Goal: Task Accomplishment & Management: Complete application form

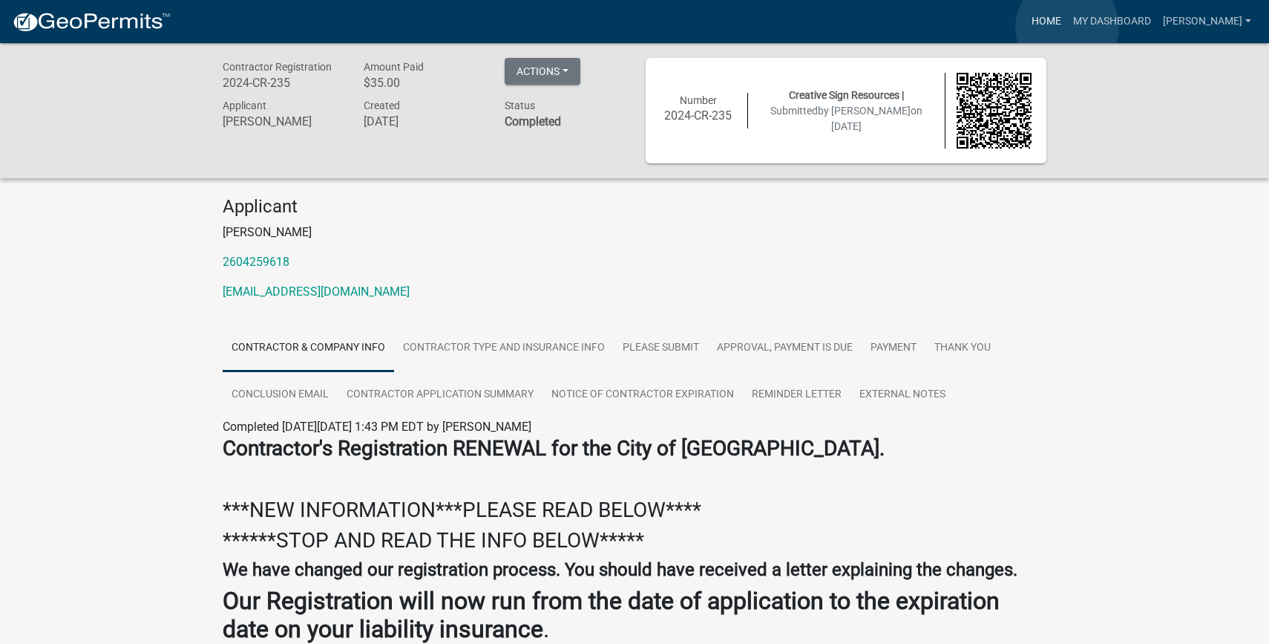
click at [1067, 27] on link "Home" at bounding box center [1047, 21] width 42 height 28
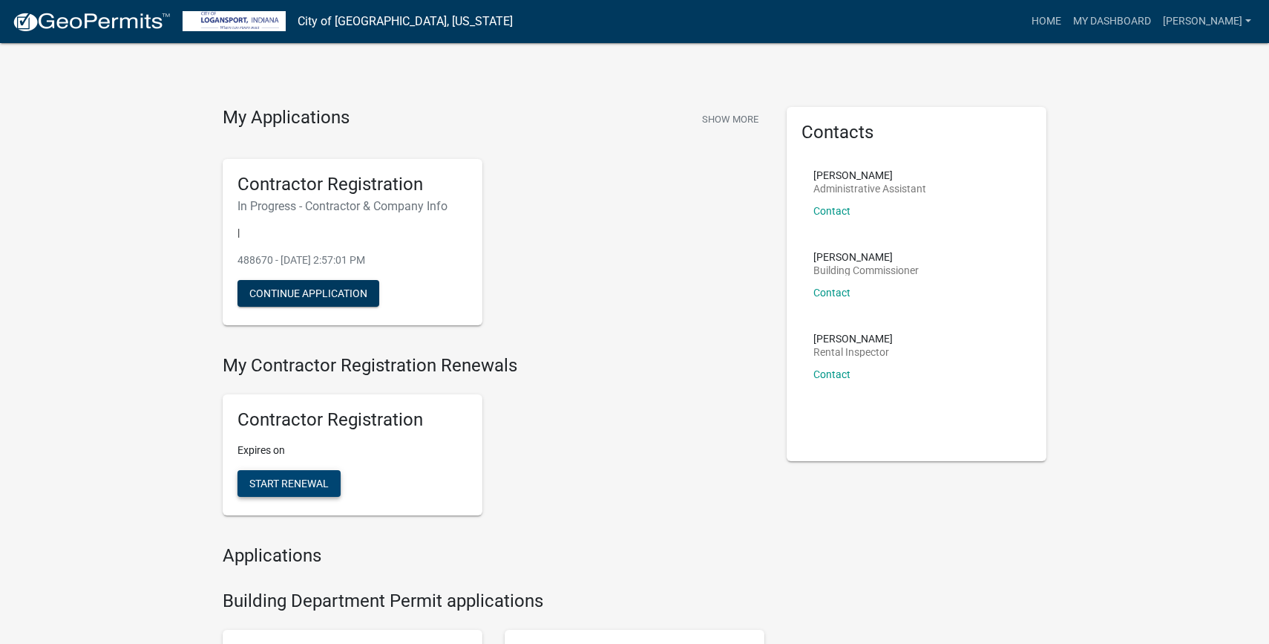
click at [279, 485] on span "Start Renewal" at bounding box center [288, 483] width 79 height 12
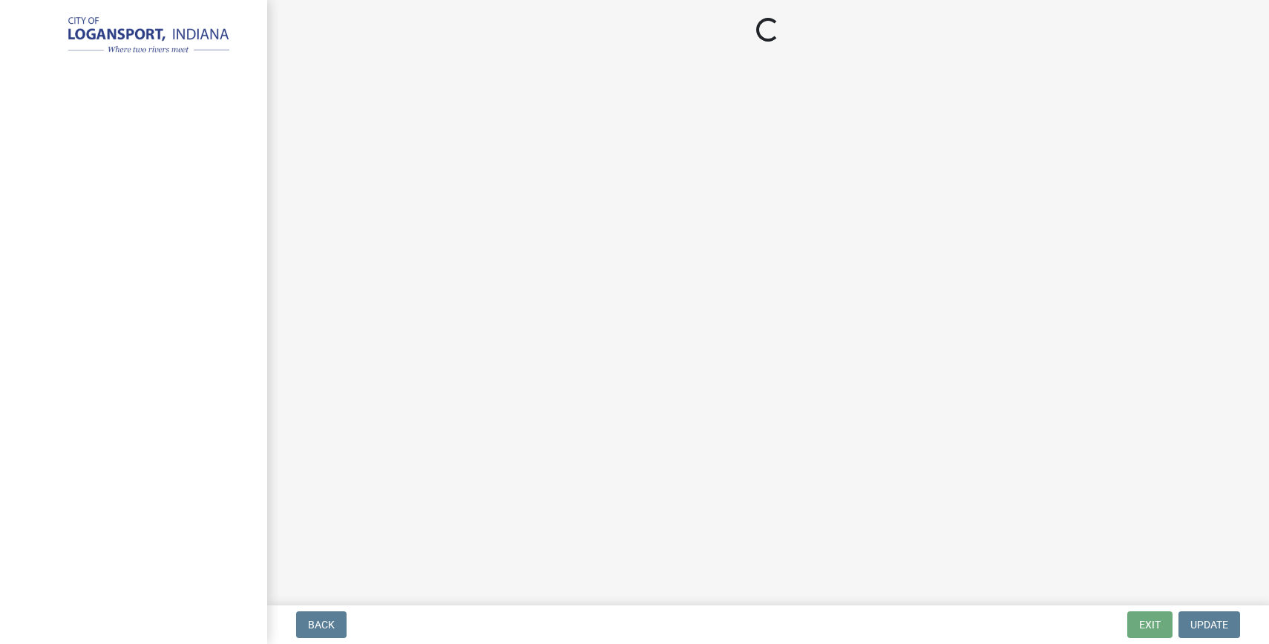
select select "IN"
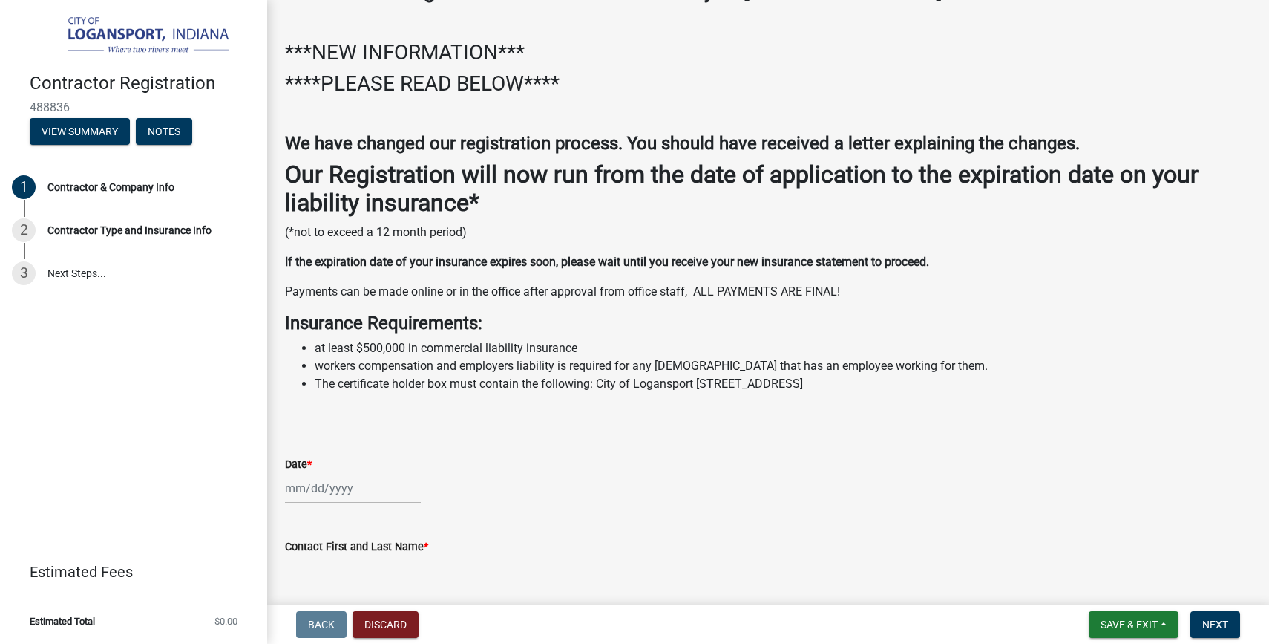
scroll to position [118, 0]
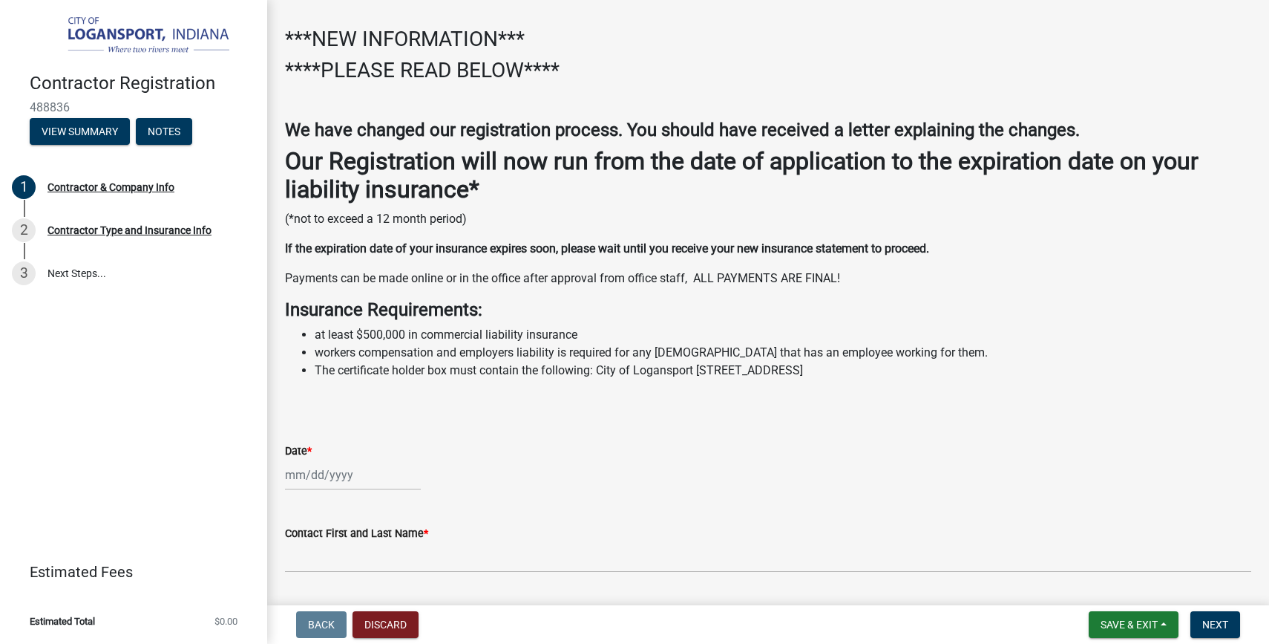
click at [287, 475] on div at bounding box center [353, 474] width 136 height 30
select select "10"
select select "2025"
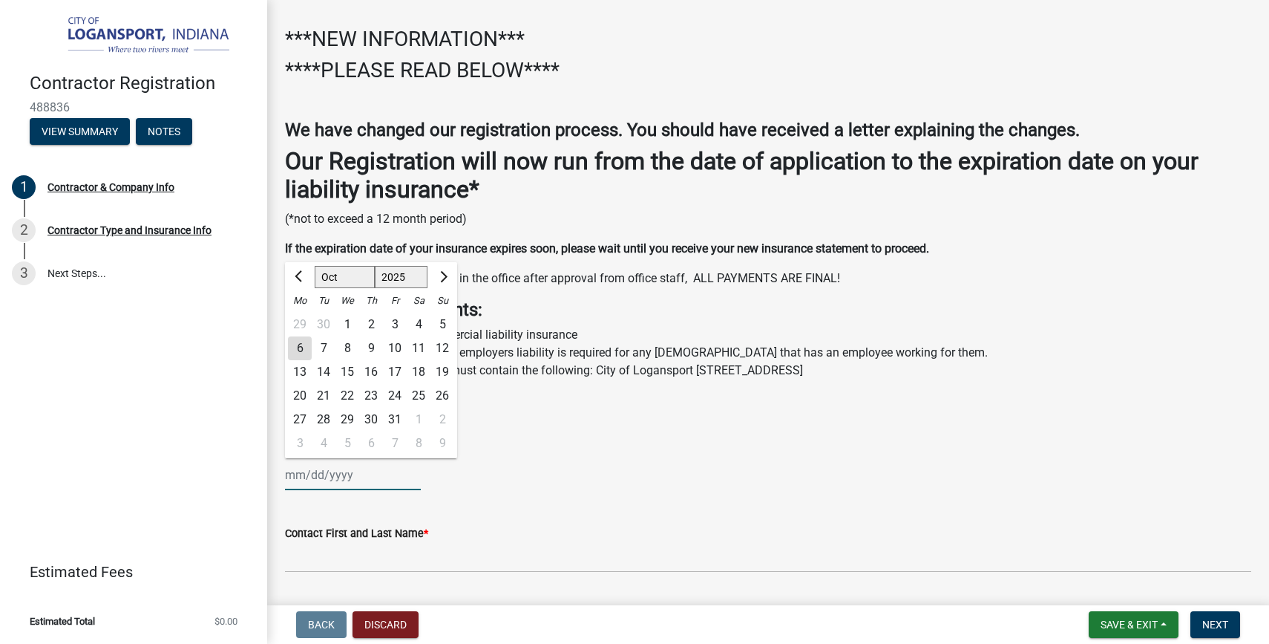
click at [289, 479] on input "Date *" at bounding box center [353, 474] width 136 height 30
type input "[DATE]"
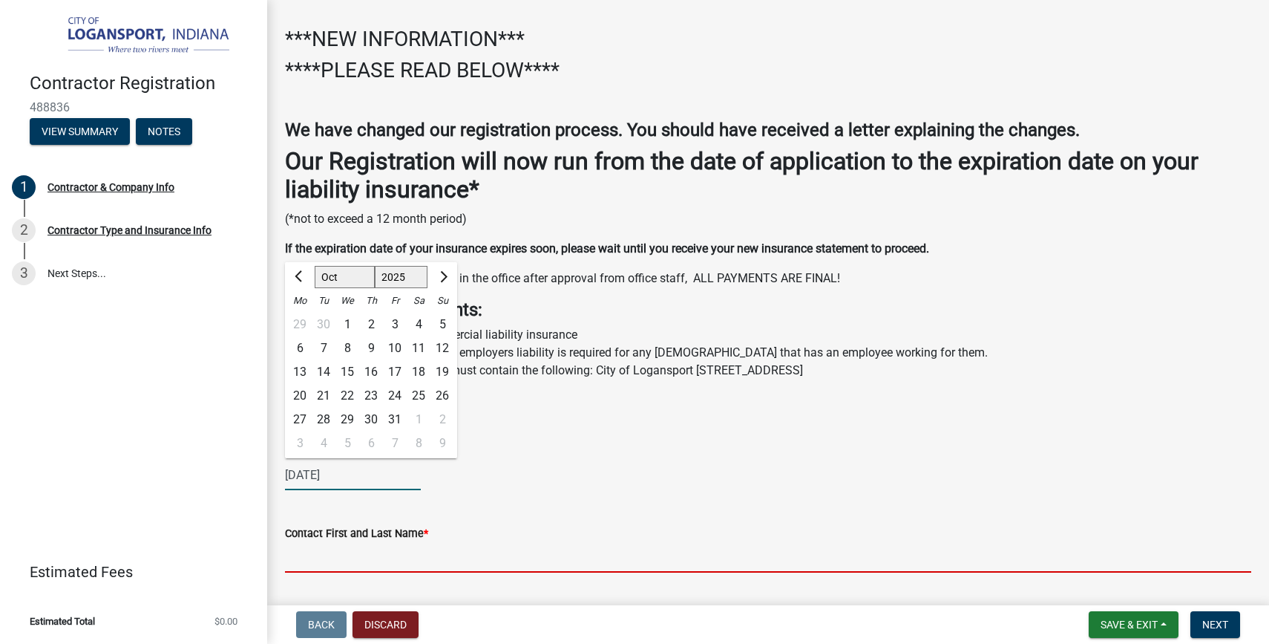
click at [341, 567] on input "Contact First and Last Name *" at bounding box center [768, 557] width 966 height 30
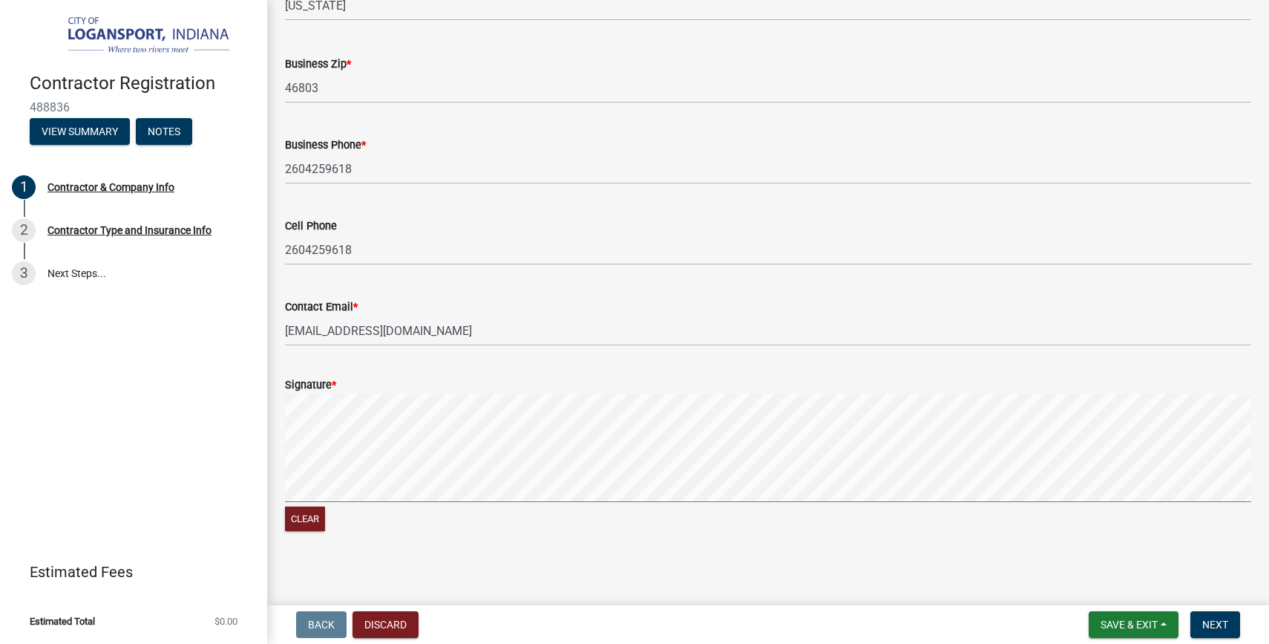
scroll to position [1179, 0]
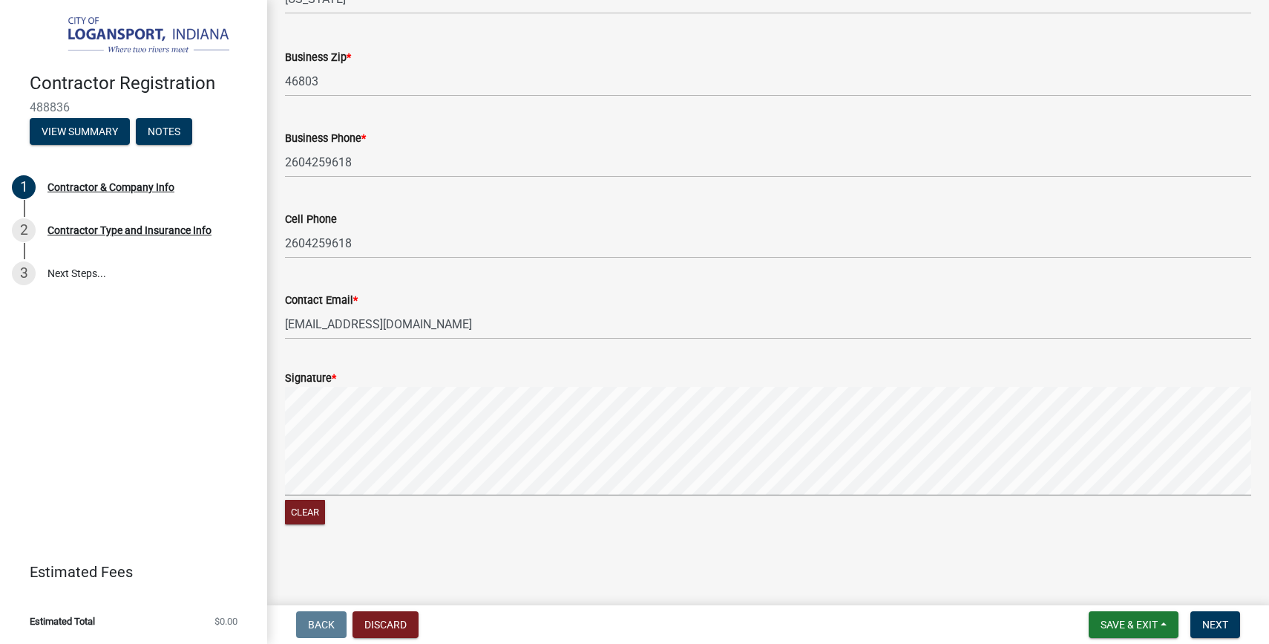
type input "[PERSON_NAME]"
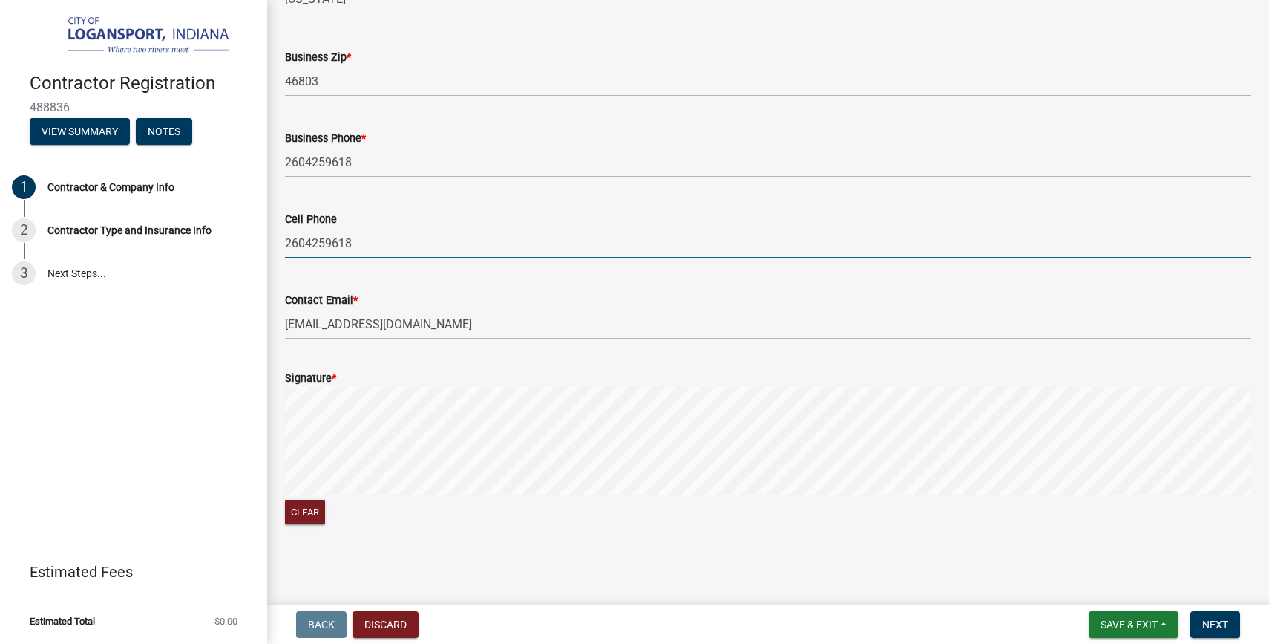
drag, startPoint x: 373, startPoint y: 253, endPoint x: 312, endPoint y: 248, distance: 61.1
click at [312, 247] on input "2604259618" at bounding box center [768, 243] width 966 height 30
type input "2602100062"
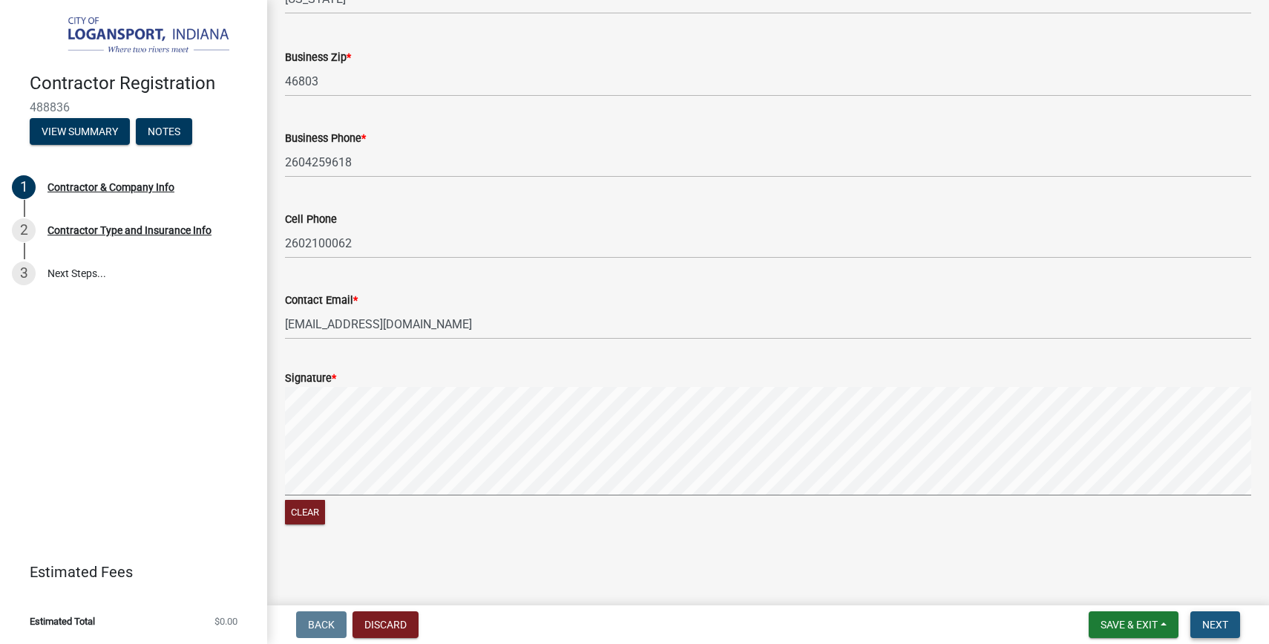
click at [1205, 623] on span "Next" at bounding box center [1215, 624] width 26 height 12
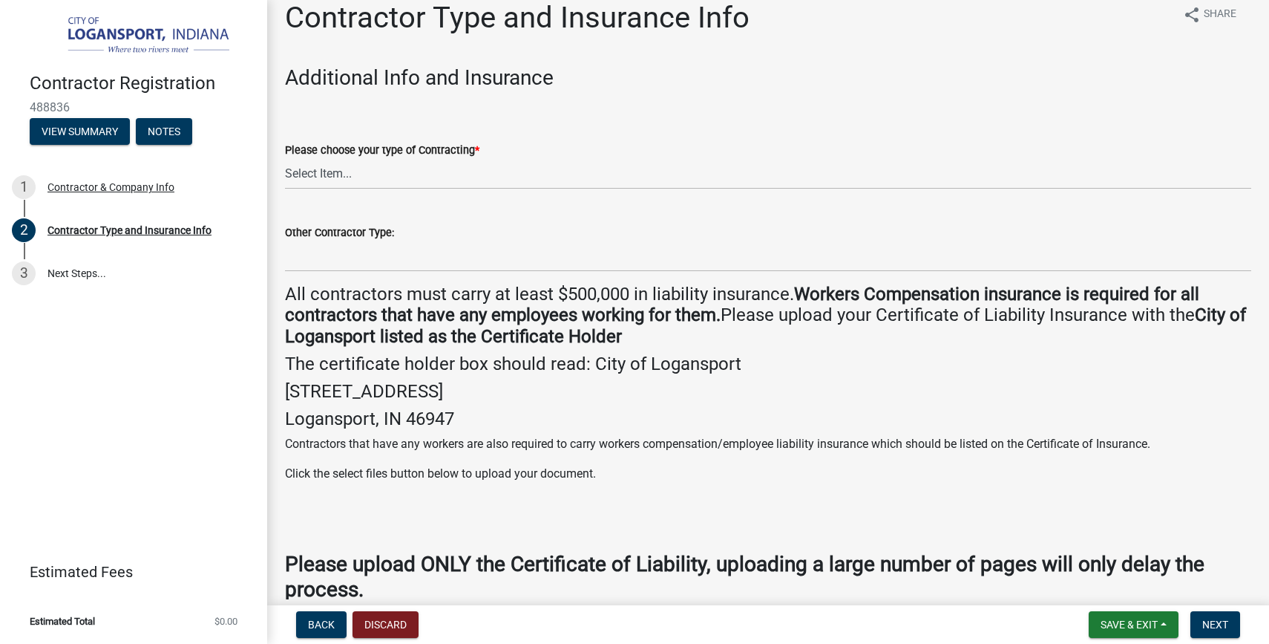
scroll to position [19, 0]
click at [438, 171] on select "Select Item... Plumber General HVAC Other Roofer Tree Service Demolition" at bounding box center [768, 173] width 966 height 30
click at [285, 158] on select "Select Item... Plumber General HVAC Other Roofer Tree Service Demolition" at bounding box center [768, 173] width 966 height 30
select select "73fa514f-962c-4cd7-b720-93935cffebfa"
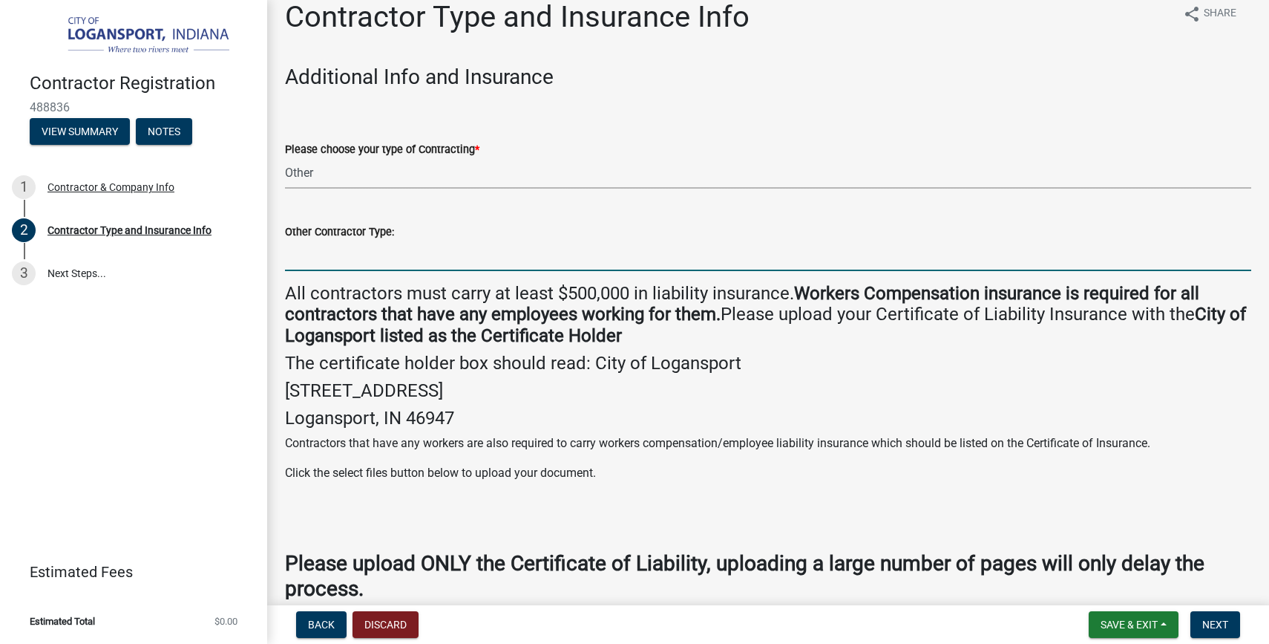
click at [402, 258] on input "Other Contractor Type:" at bounding box center [768, 255] width 966 height 30
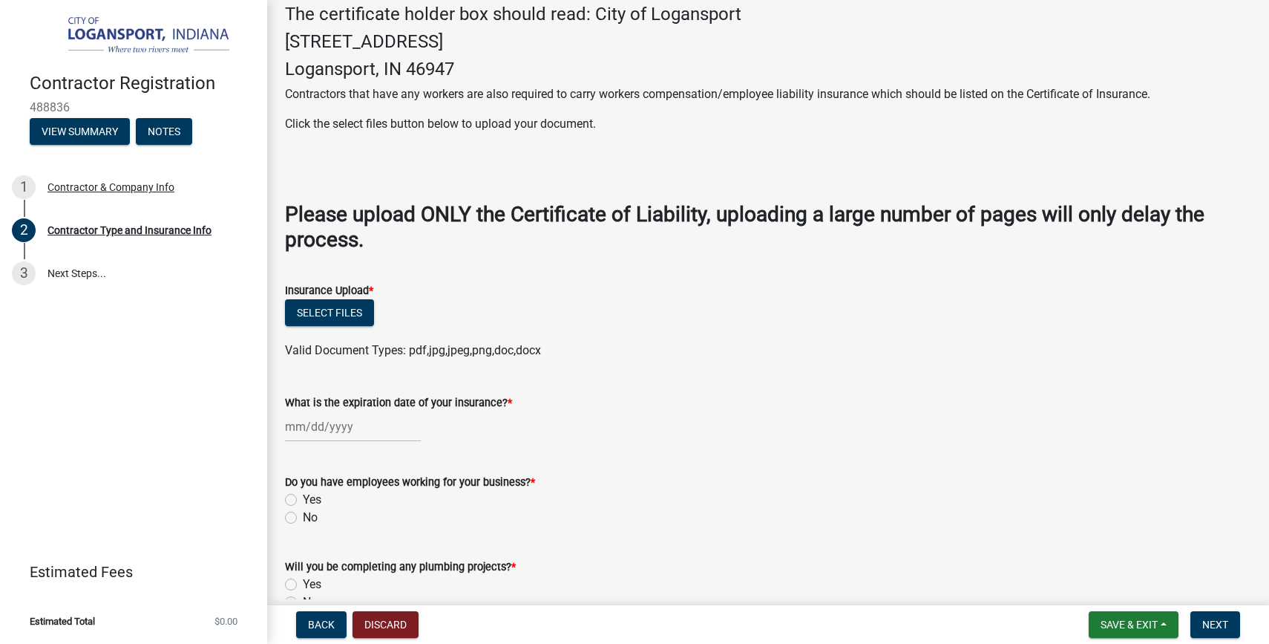
scroll to position [428, 0]
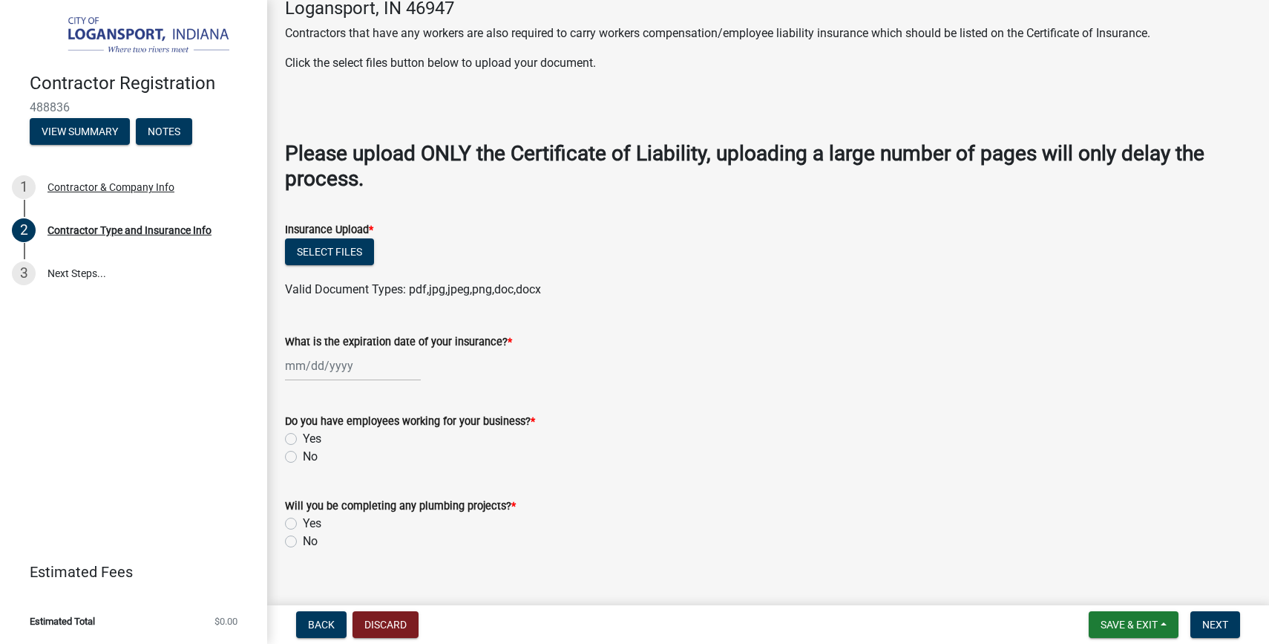
type input "Sign Contractor"
select select "10"
select select "2025"
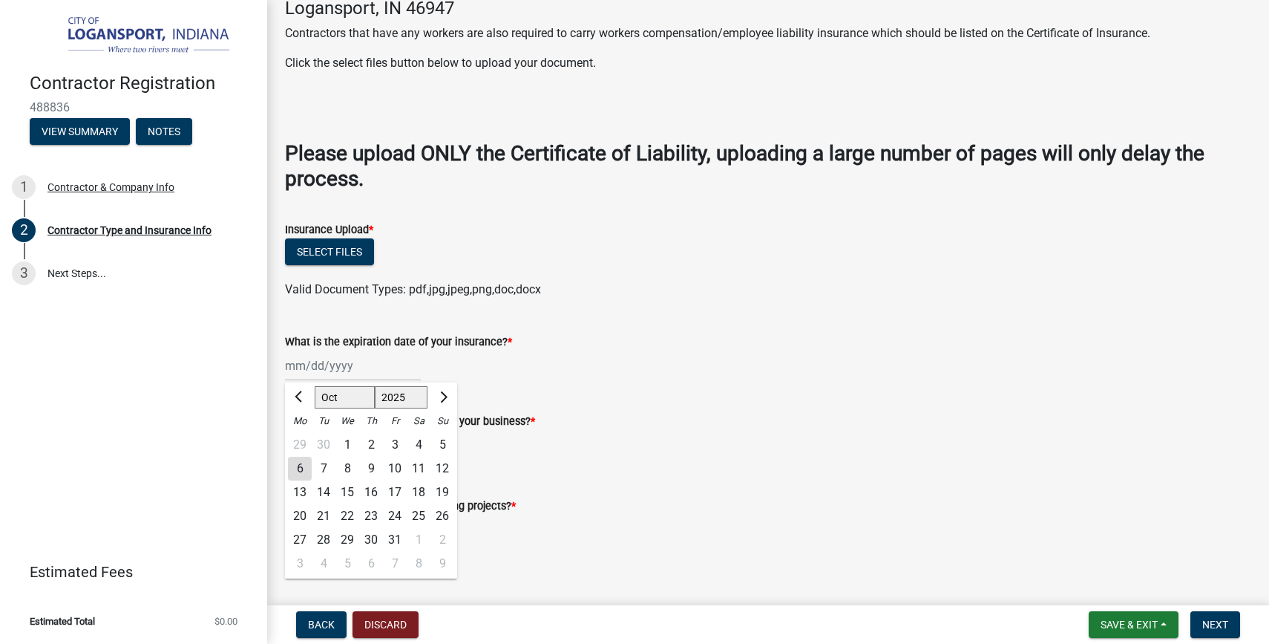
click at [289, 368] on div "[PERSON_NAME] Feb Mar Apr [PERSON_NAME][DATE] Oct Nov [DATE] 1526 1527 1528 152…" at bounding box center [353, 365] width 136 height 30
click at [345, 317] on div "What is the expiration date of your insurance? * [PERSON_NAME] Apr [PERSON_NAME…" at bounding box center [768, 346] width 966 height 69
